Goal: Task Accomplishment & Management: Use online tool/utility

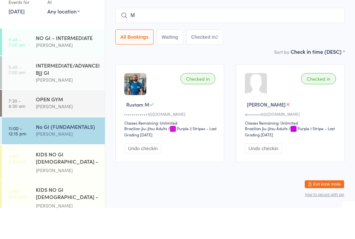
scroll to position [61, 0]
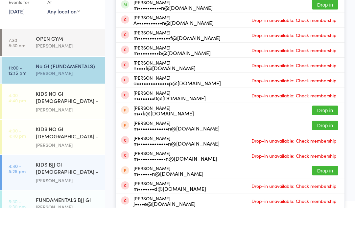
type input "[PERSON_NAME]"
click at [326, 36] on button "Drop in" at bounding box center [325, 36] width 26 height 10
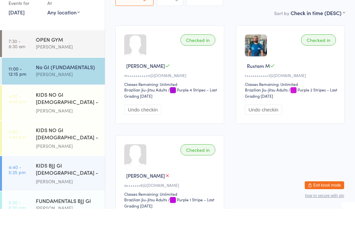
click at [250, 7] on input "search" at bounding box center [229, 6] width 229 height 15
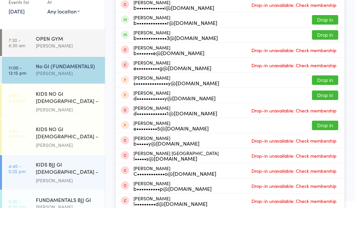
type input "[PERSON_NAME]"
click at [333, 70] on button "Drop in" at bounding box center [325, 66] width 26 height 10
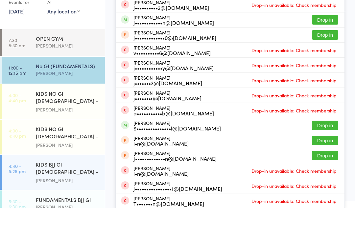
type input "[PERSON_NAME]"
click at [328, 51] on button "Drop in" at bounding box center [325, 51] width 26 height 10
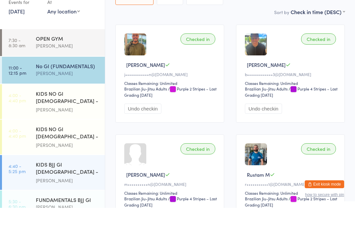
scroll to position [59, 0]
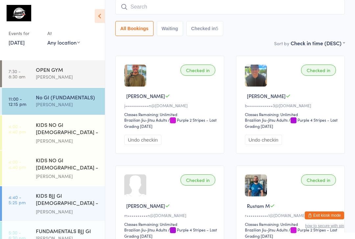
click at [287, 14] on input "search" at bounding box center [229, 6] width 229 height 15
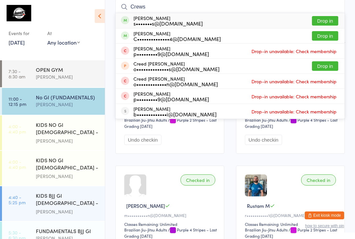
type input "Crews"
click at [331, 22] on button "Drop in" at bounding box center [325, 21] width 26 height 10
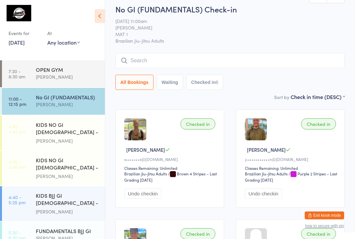
scroll to position [0, 0]
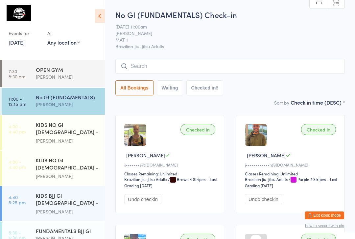
click at [233, 65] on input "search" at bounding box center [229, 66] width 229 height 15
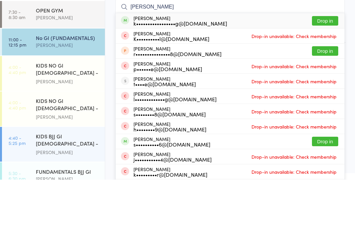
type input "[PERSON_NAME]"
click at [329, 76] on button "Drop in" at bounding box center [325, 81] width 26 height 10
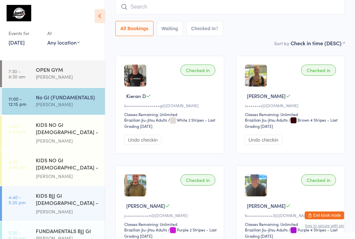
click at [147, 12] on input "search" at bounding box center [229, 6] width 229 height 15
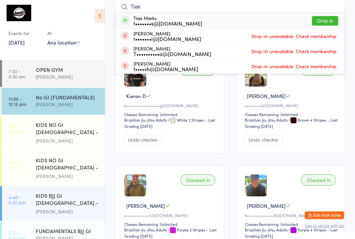
type input "Tiae"
click at [315, 21] on button "Drop in" at bounding box center [325, 21] width 26 height 10
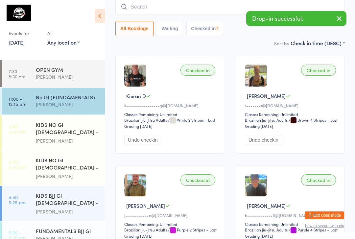
scroll to position [59, 0]
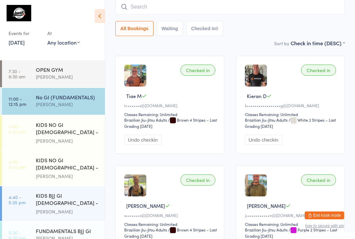
click at [179, 0] on input "search" at bounding box center [229, 6] width 229 height 15
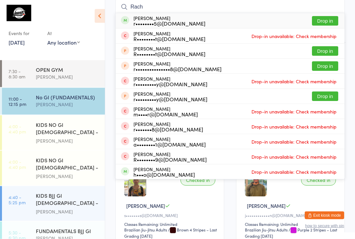
type input "Rach"
click at [329, 17] on button "Drop in" at bounding box center [325, 21] width 26 height 10
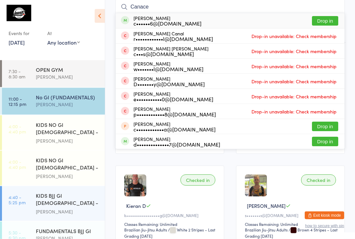
type input "Canace"
click at [333, 19] on button "Drop in" at bounding box center [325, 21] width 26 height 10
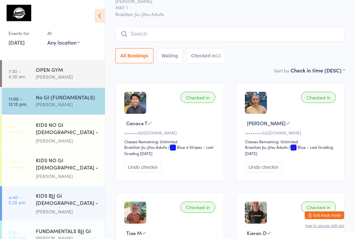
scroll to position [0, 0]
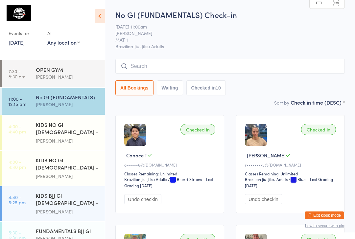
click at [72, 101] on div "No GI (FUNDAMENTALS)" at bounding box center [67, 97] width 63 height 7
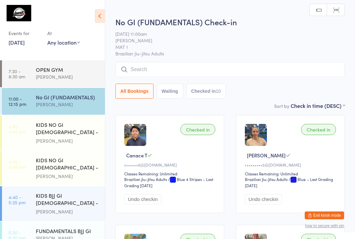
click at [160, 70] on input "search" at bounding box center [229, 69] width 229 height 15
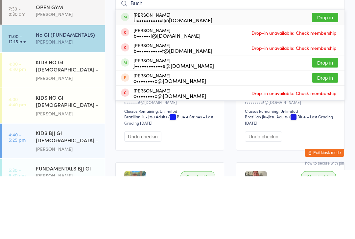
type input "Buch"
click at [327, 76] on button "Drop in" at bounding box center [325, 81] width 26 height 10
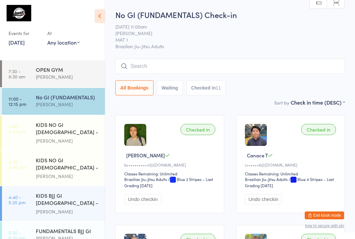
click at [237, 64] on input "search" at bounding box center [229, 66] width 229 height 15
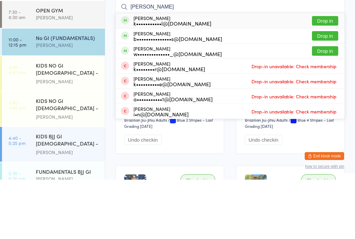
type input "[PERSON_NAME]"
click at [324, 76] on button "Drop in" at bounding box center [325, 81] width 26 height 10
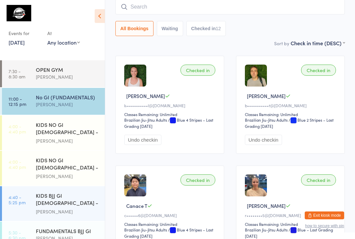
click at [211, 10] on input "search" at bounding box center [229, 6] width 229 height 15
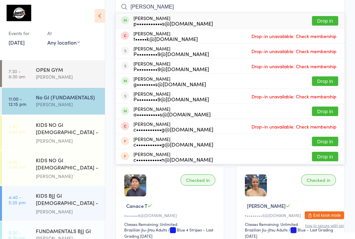
type input "[PERSON_NAME]"
click at [334, 22] on button "Drop in" at bounding box center [325, 21] width 26 height 10
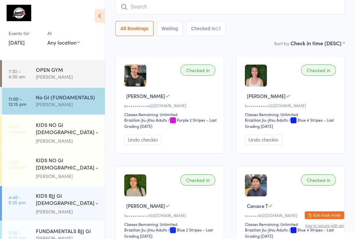
click at [137, 8] on input "search" at bounding box center [229, 7] width 229 height 15
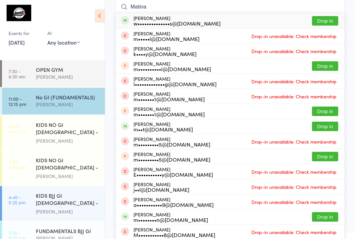
type input "Matina"
click at [324, 22] on button "Drop in" at bounding box center [325, 21] width 26 height 10
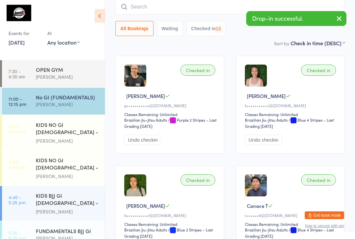
scroll to position [59, 0]
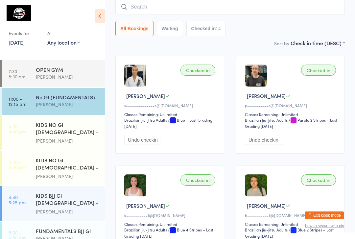
click at [182, 13] on input "search" at bounding box center [229, 6] width 229 height 15
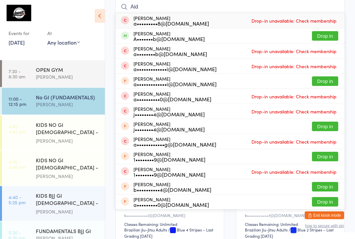
type input "Aid"
click at [327, 40] on button "Drop in" at bounding box center [325, 37] width 26 height 10
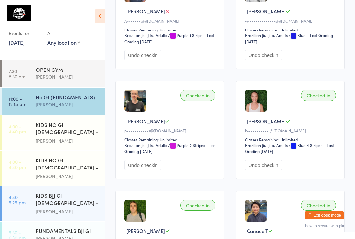
scroll to position [144, 0]
click at [81, 101] on div "No GI (FUNDAMENTALS)" at bounding box center [67, 97] width 63 height 7
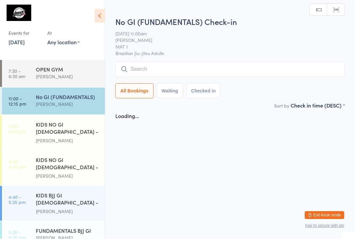
scroll to position [0, 0]
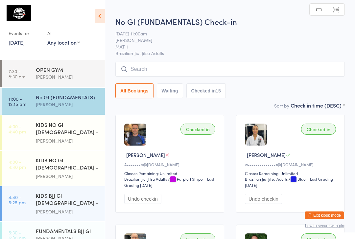
click at [200, 67] on input "search" at bounding box center [229, 69] width 229 height 15
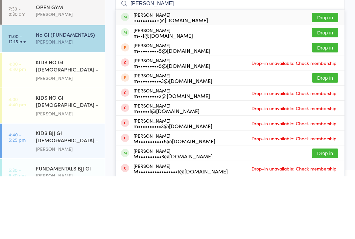
type input "[PERSON_NAME]"
click at [332, 76] on button "Drop in" at bounding box center [325, 81] width 26 height 10
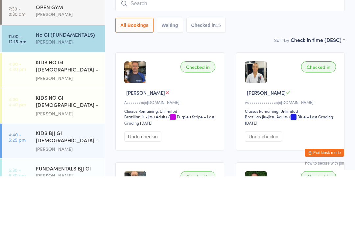
scroll to position [63, 0]
